Goal: Book appointment/travel/reservation

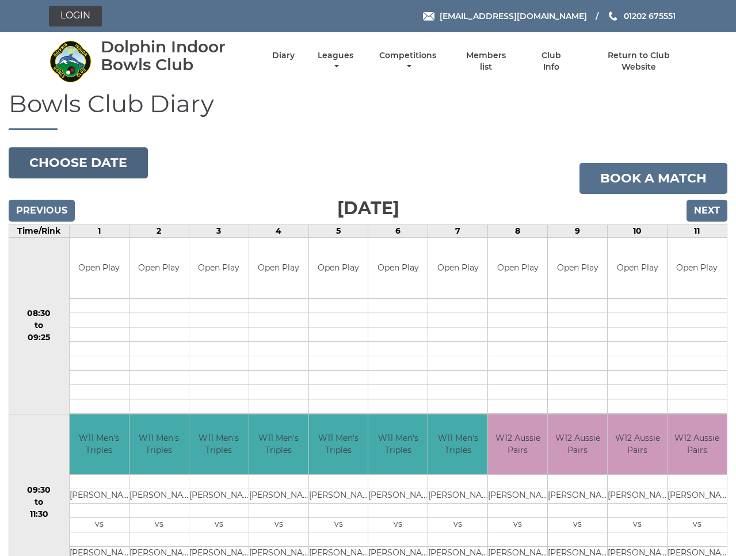
click at [80, 162] on button "Choose date" at bounding box center [78, 162] width 139 height 31
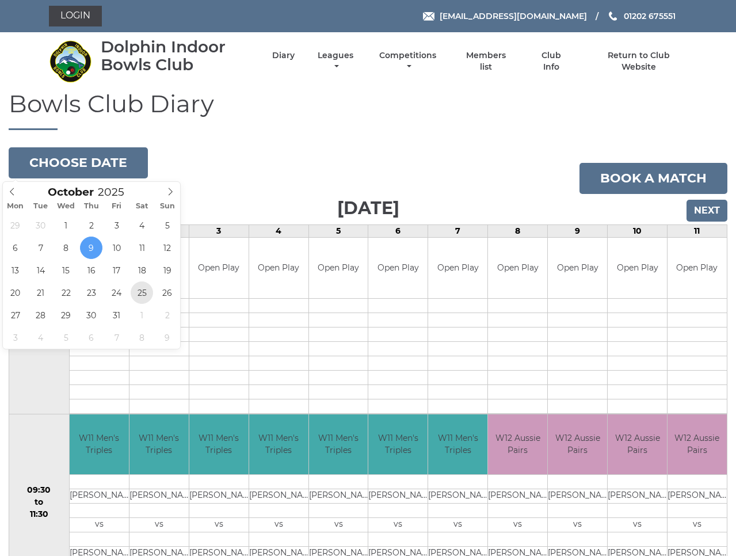
type input "2025-10-25"
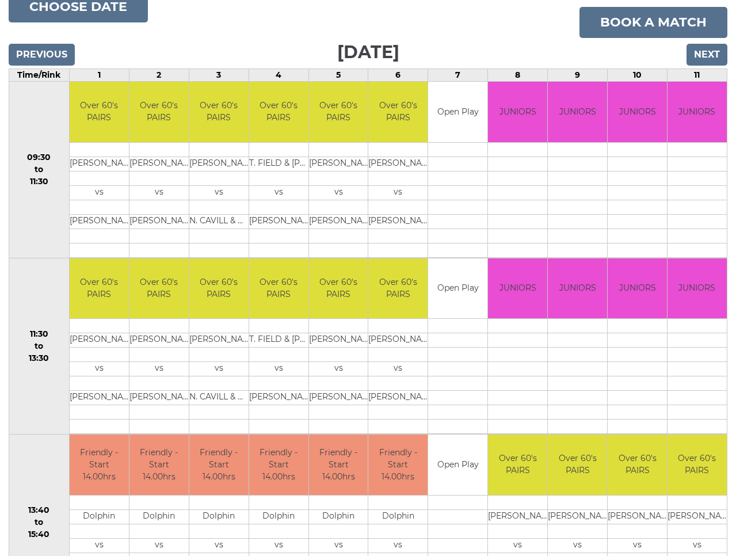
scroll to position [155, 0]
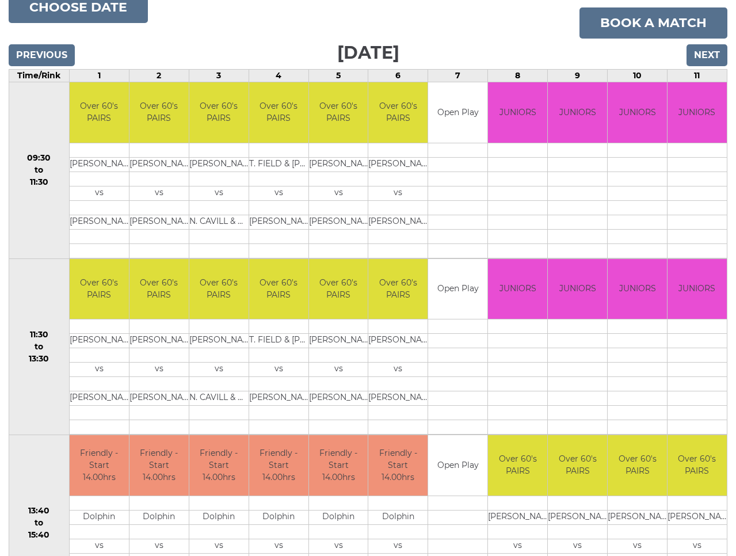
click at [710, 56] on input "Next" at bounding box center [707, 55] width 41 height 22
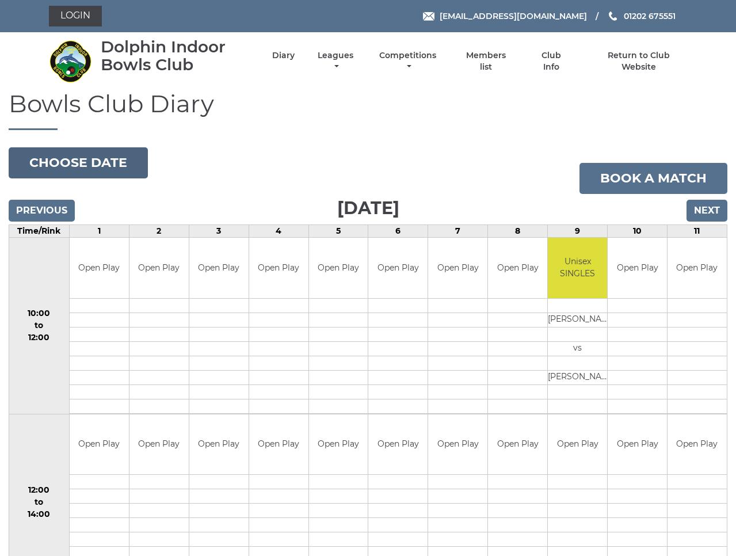
click at [92, 163] on button "Choose date" at bounding box center [78, 162] width 139 height 31
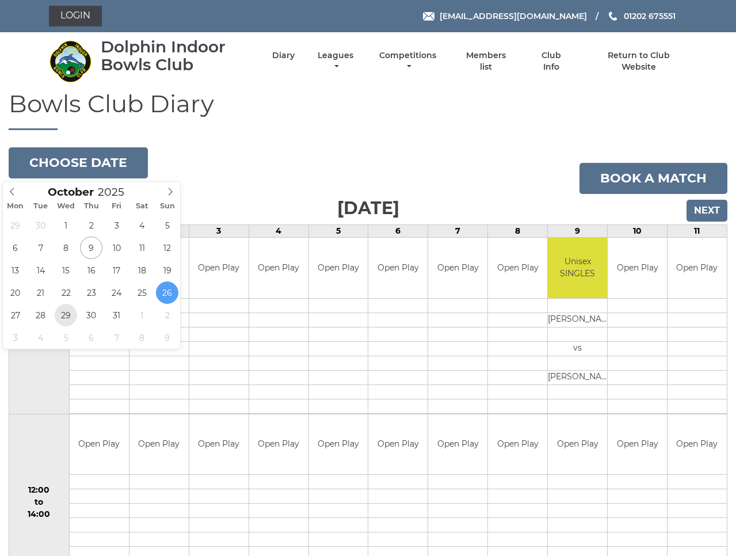
type input "2025-10-29"
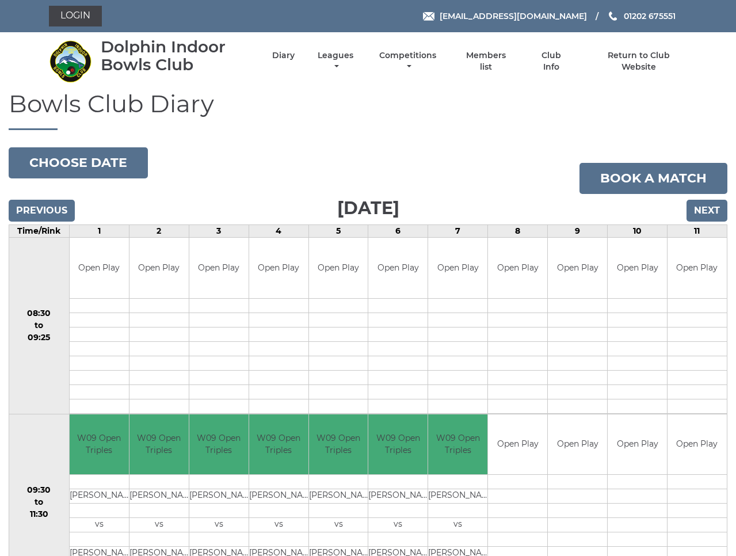
click at [48, 215] on input "Previous" at bounding box center [42, 211] width 66 height 22
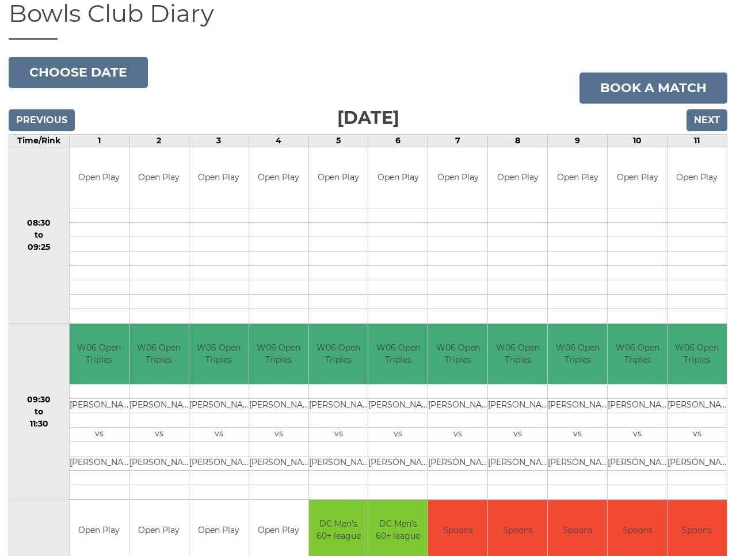
scroll to position [89, 0]
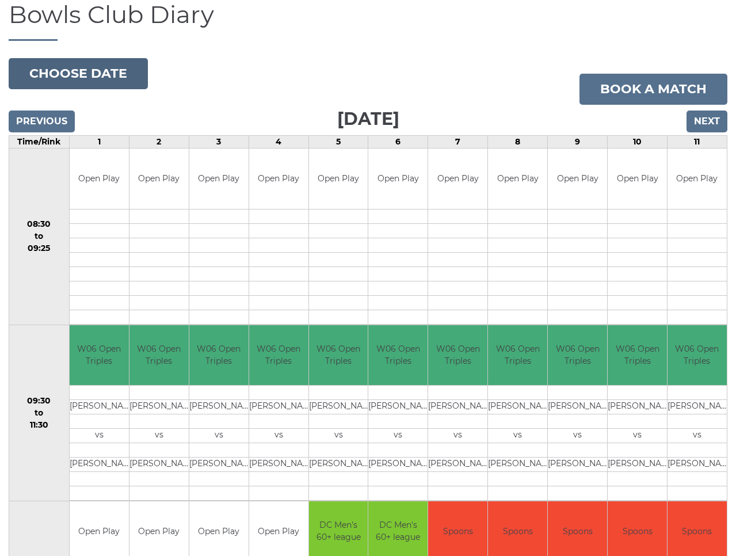
click at [83, 79] on button "Choose date" at bounding box center [78, 73] width 139 height 31
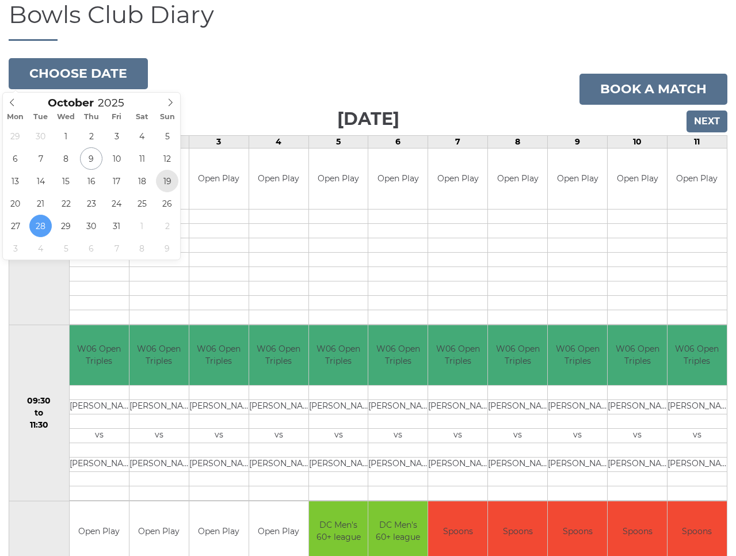
type input "[DATE]"
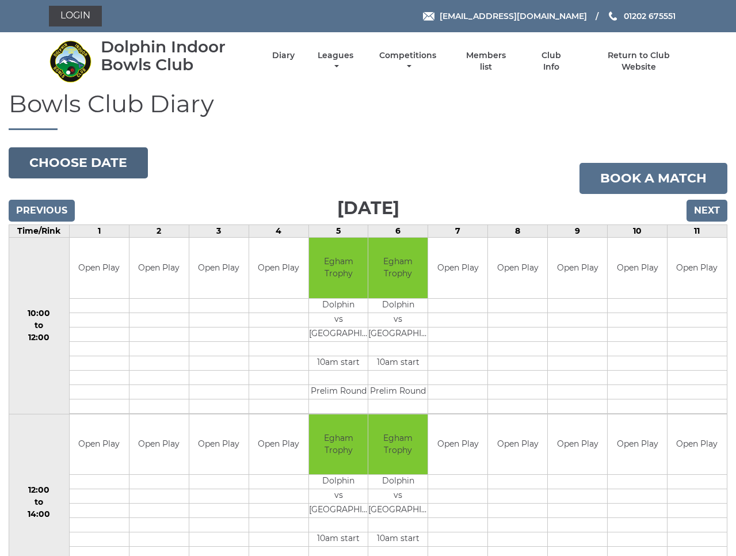
click at [100, 154] on button "Choose date" at bounding box center [78, 162] width 139 height 31
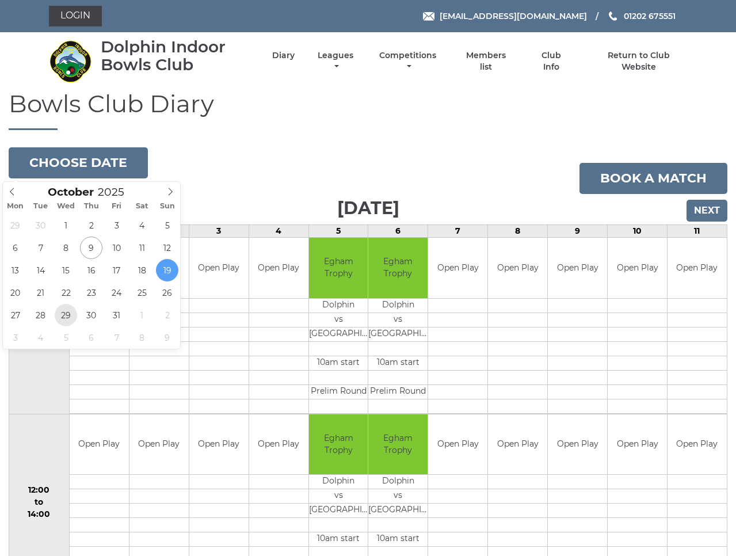
type input "2025-10-29"
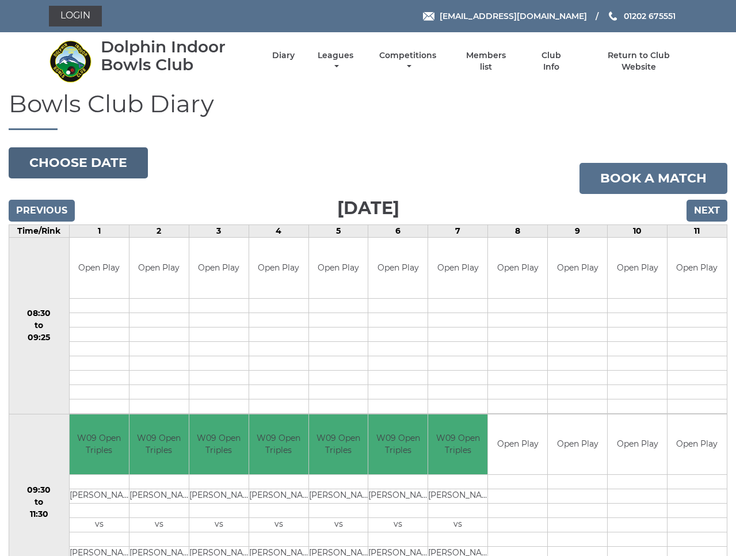
click at [63, 167] on button "Choose date" at bounding box center [78, 162] width 139 height 31
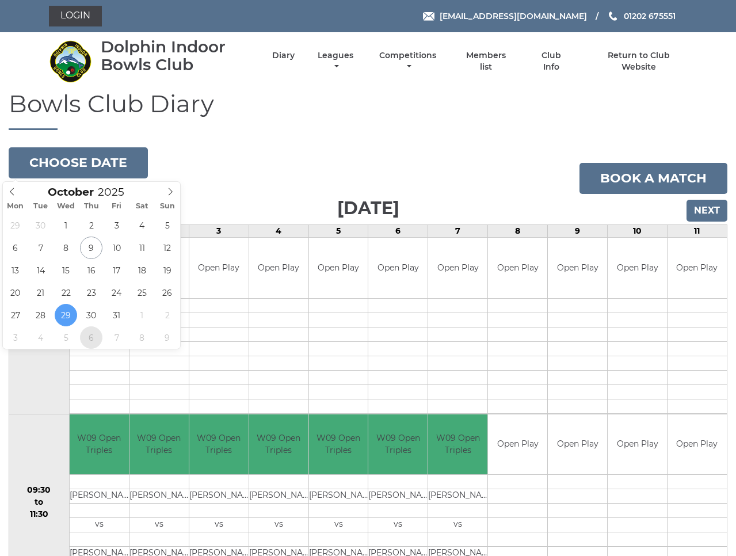
type input "2025-11-06"
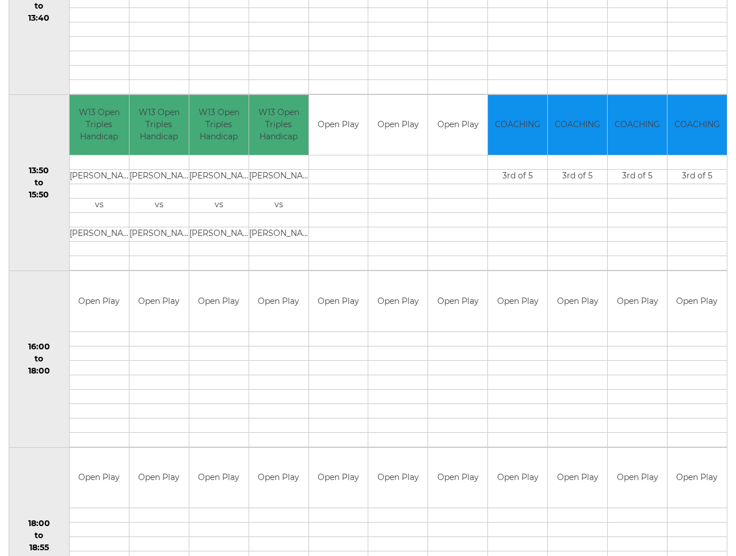
scroll to position [673, 0]
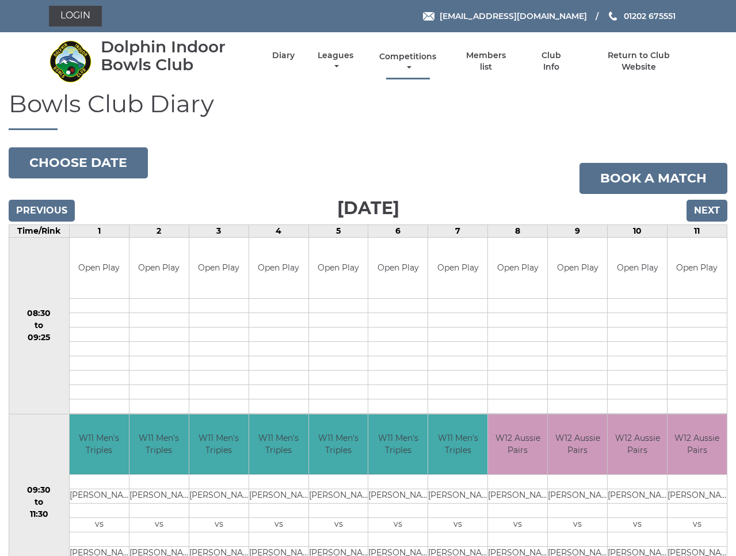
click at [440, 62] on link "Competitions" at bounding box center [408, 62] width 63 height 22
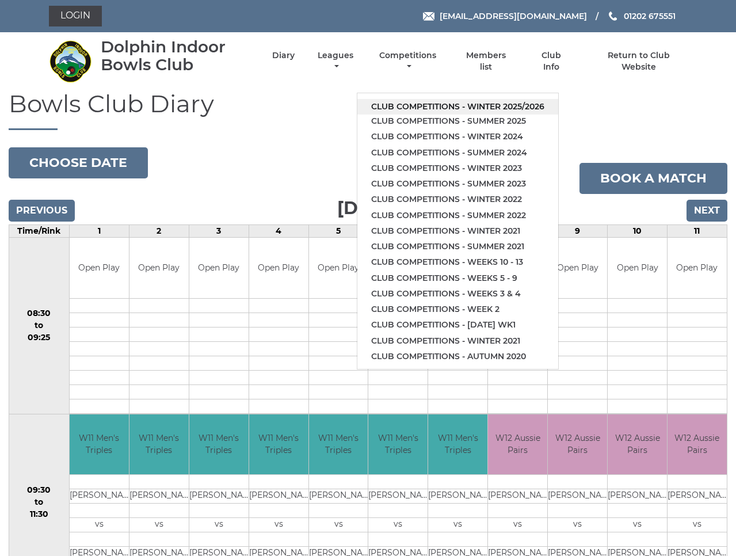
click at [432, 99] on link "Club competitions - Winter 2025/2026" at bounding box center [457, 107] width 201 height 16
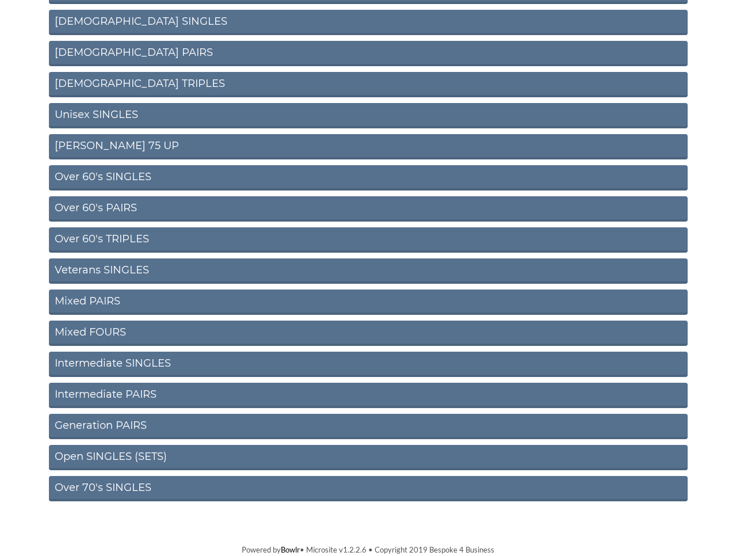
scroll to position [273, 0]
click at [165, 462] on link "Open SINGLES (SETS)" at bounding box center [368, 457] width 639 height 25
